Goal: Check status: Check status

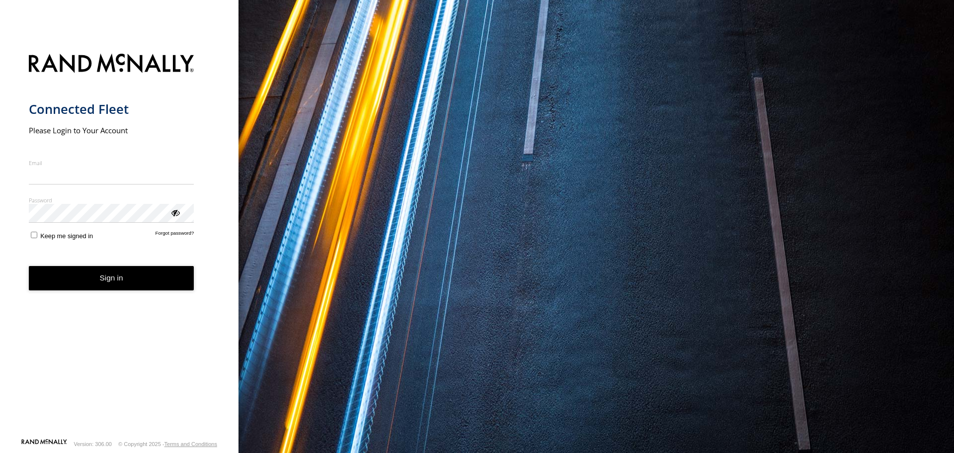
type input "**********"
click at [86, 284] on button "Sign in" at bounding box center [112, 278] width 166 height 24
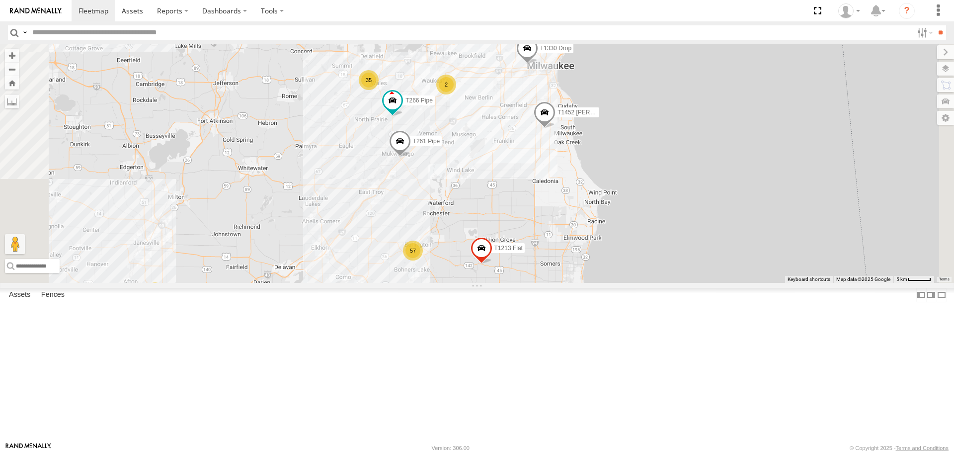
drag, startPoint x: 602, startPoint y: 116, endPoint x: 611, endPoint y: 240, distance: 124.1
click at [613, 240] on div "57 16 35 T1452 [PERSON_NAME] Flat T1446 Drop T266 Pipe 2 T857 [PERSON_NAME] Fla…" at bounding box center [477, 163] width 954 height 239
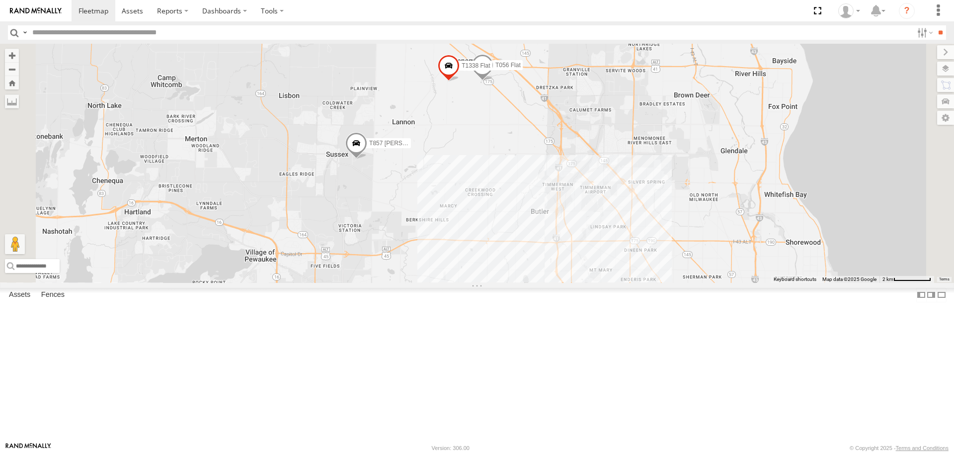
drag, startPoint x: 501, startPoint y: 136, endPoint x: 506, endPoint y: 272, distance: 136.3
click at [506, 272] on div "T1452 [PERSON_NAME] Flat T1446 Drop T266 Pipe T857 [PERSON_NAME] Flat T1213 Fla…" at bounding box center [477, 163] width 954 height 239
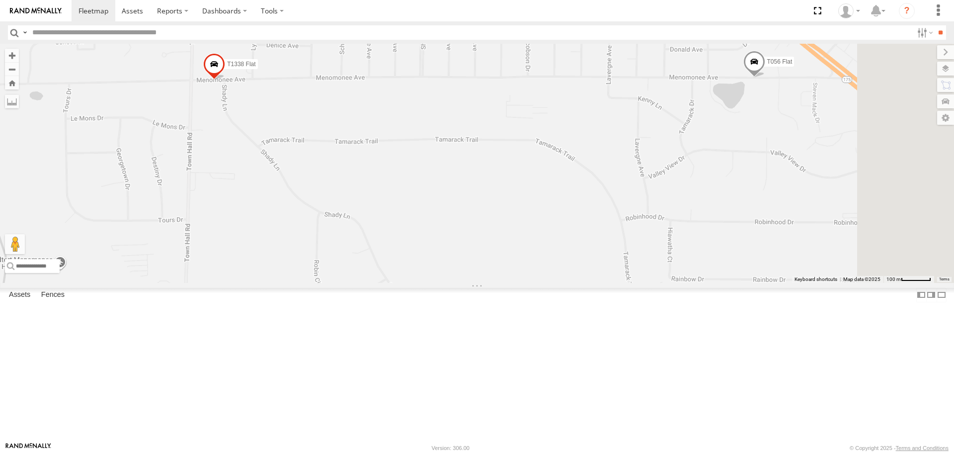
drag, startPoint x: 618, startPoint y: 197, endPoint x: 528, endPoint y: 218, distance: 92.9
click at [528, 218] on div "T1452 [PERSON_NAME] Flat T1446 Drop T266 Pipe T857 [PERSON_NAME] Flat T1213 Fla…" at bounding box center [477, 163] width 954 height 239
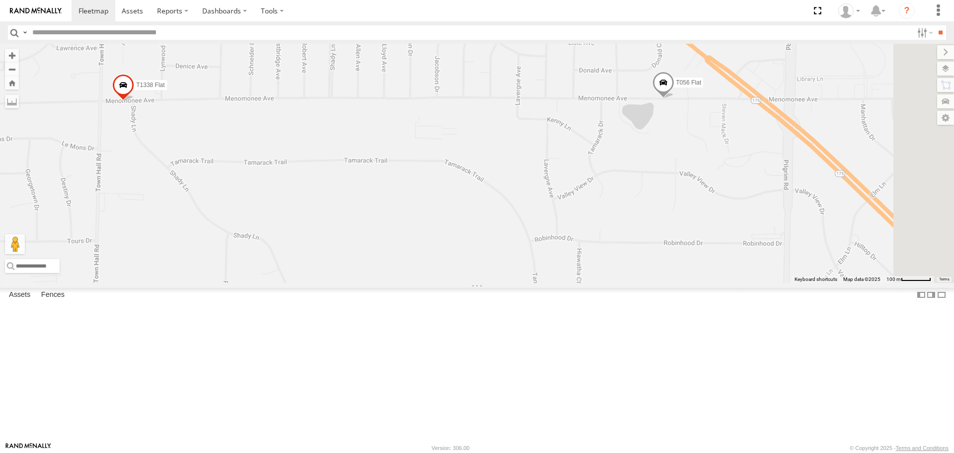
drag, startPoint x: 423, startPoint y: 215, endPoint x: 527, endPoint y: 240, distance: 107.9
click at [527, 240] on div "T1452 [PERSON_NAME] Flat T1446 Drop T266 Pipe T857 [PERSON_NAME] Flat T1213 Fla…" at bounding box center [477, 163] width 954 height 239
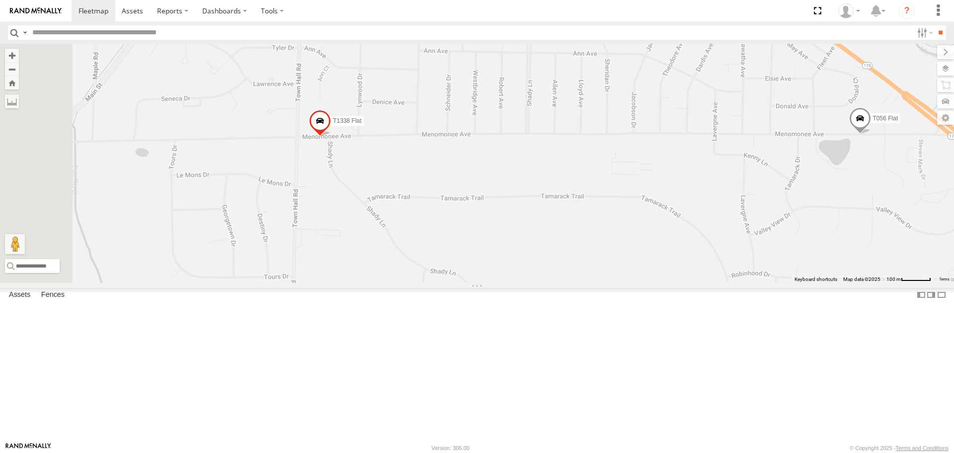
click at [363, 126] on label "T1338 Flat" at bounding box center [344, 121] width 38 height 10
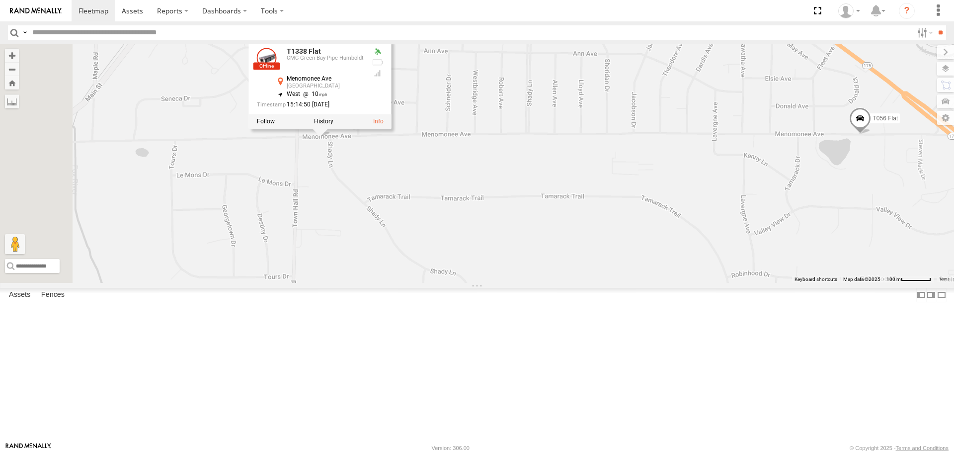
click at [486, 228] on div "T1452 [PERSON_NAME] Flat T1446 Drop T266 Pipe T857 [PERSON_NAME] Flat T1213 Fla…" at bounding box center [477, 163] width 954 height 239
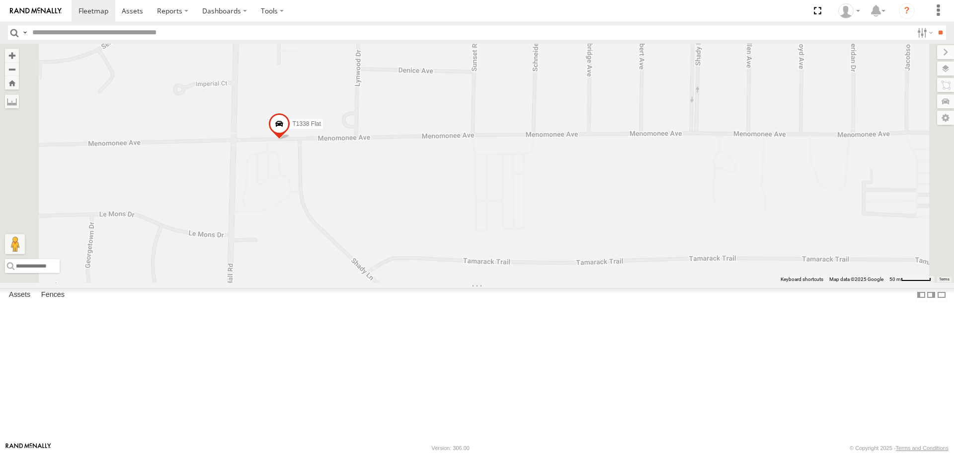
drag, startPoint x: 439, startPoint y: 215, endPoint x: 451, endPoint y: 235, distance: 23.2
click at [451, 235] on div "T1452 [PERSON_NAME] Flat T1446 Drop T266 Pipe T857 [PERSON_NAME] Flat T1213 Fla…" at bounding box center [477, 163] width 954 height 239
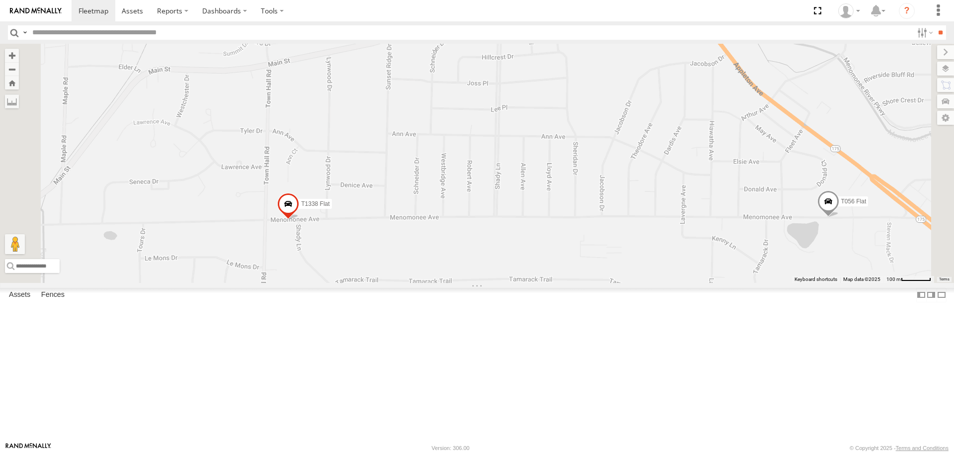
drag, startPoint x: 541, startPoint y: 172, endPoint x: 516, endPoint y: 256, distance: 87.6
click at [516, 256] on div "T1452 [PERSON_NAME] Flat T1446 Drop T266 Pipe T857 [PERSON_NAME] Flat T1213 Fla…" at bounding box center [477, 163] width 954 height 239
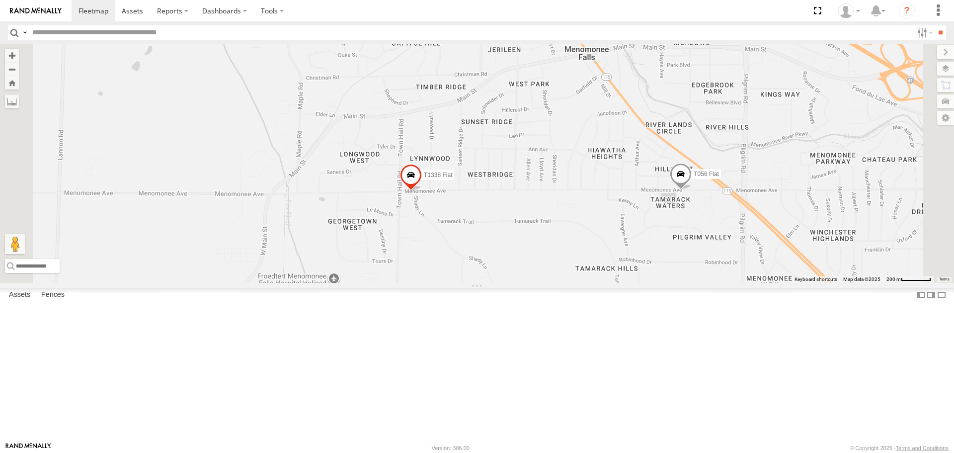
drag, startPoint x: 686, startPoint y: 189, endPoint x: 681, endPoint y: 209, distance: 20.5
click at [681, 209] on div "T1452 [PERSON_NAME] Flat T1446 Drop T266 Pipe T857 [PERSON_NAME] Flat T1213 Fla…" at bounding box center [477, 163] width 954 height 239
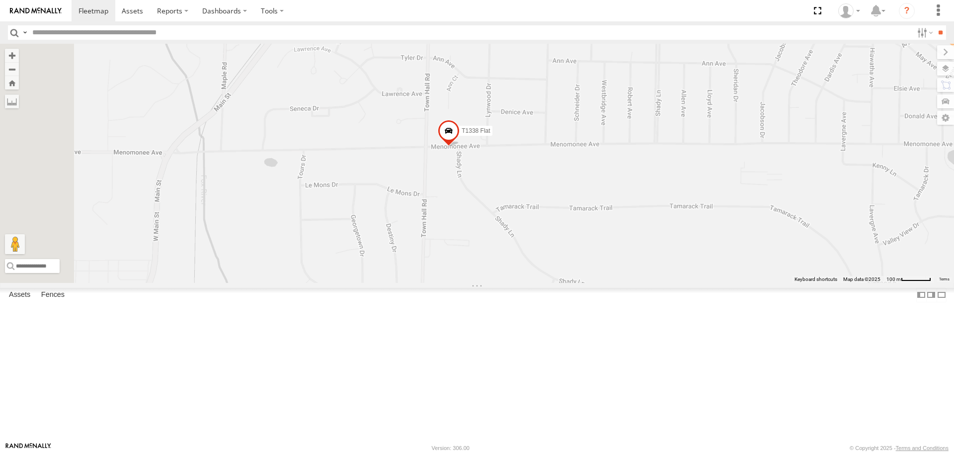
drag, startPoint x: 543, startPoint y: 205, endPoint x: 727, endPoint y: 75, distance: 225.1
click at [730, 73] on div "T1452 [PERSON_NAME] Flat T1446 Drop T266 Pipe T857 [PERSON_NAME] Flat T1213 Fla…" at bounding box center [477, 163] width 954 height 239
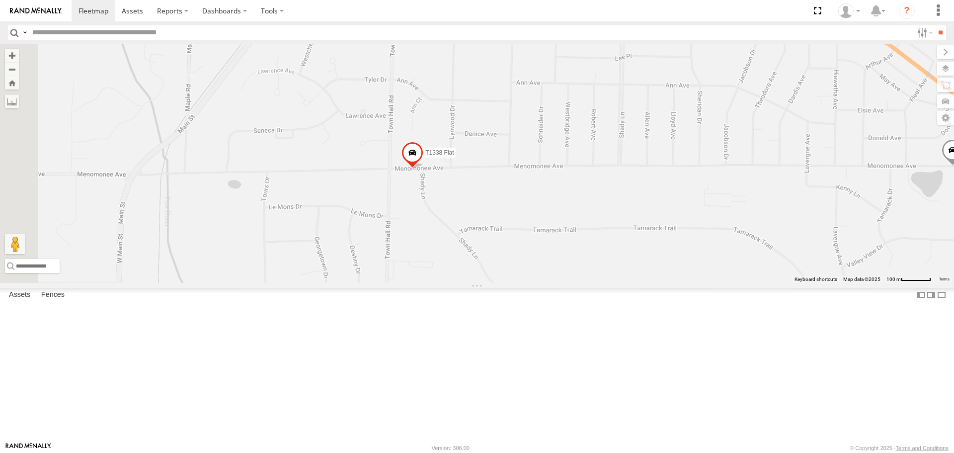
drag, startPoint x: 598, startPoint y: 231, endPoint x: 558, endPoint y: 260, distance: 49.8
click at [558, 260] on div "T1452 [PERSON_NAME] Flat T1446 Drop T266 Pipe T857 [PERSON_NAME] Flat T1213 Fla…" at bounding box center [477, 163] width 954 height 239
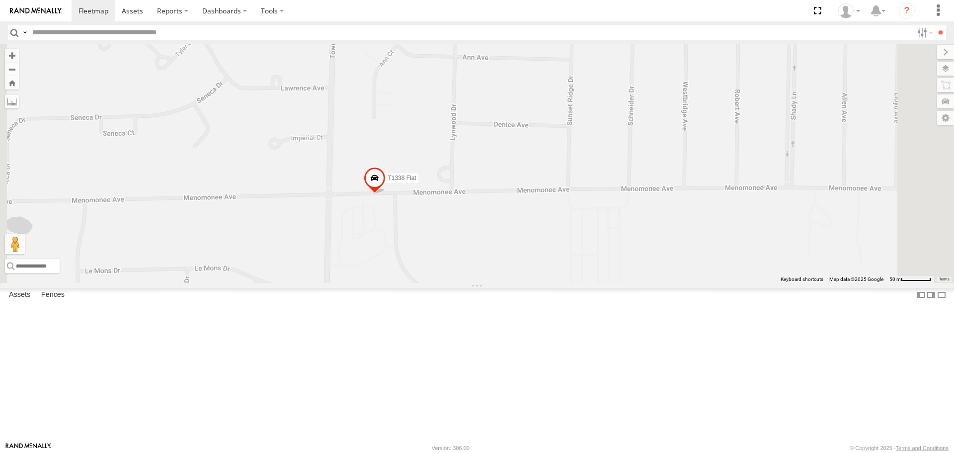
drag, startPoint x: 489, startPoint y: 238, endPoint x: 476, endPoint y: 263, distance: 28.5
click at [476, 263] on div "T1452 [PERSON_NAME] Flat T1446 Drop T266 Pipe T857 [PERSON_NAME] Flat T1213 Fla…" at bounding box center [477, 163] width 954 height 239
